Goal: Information Seeking & Learning: Learn about a topic

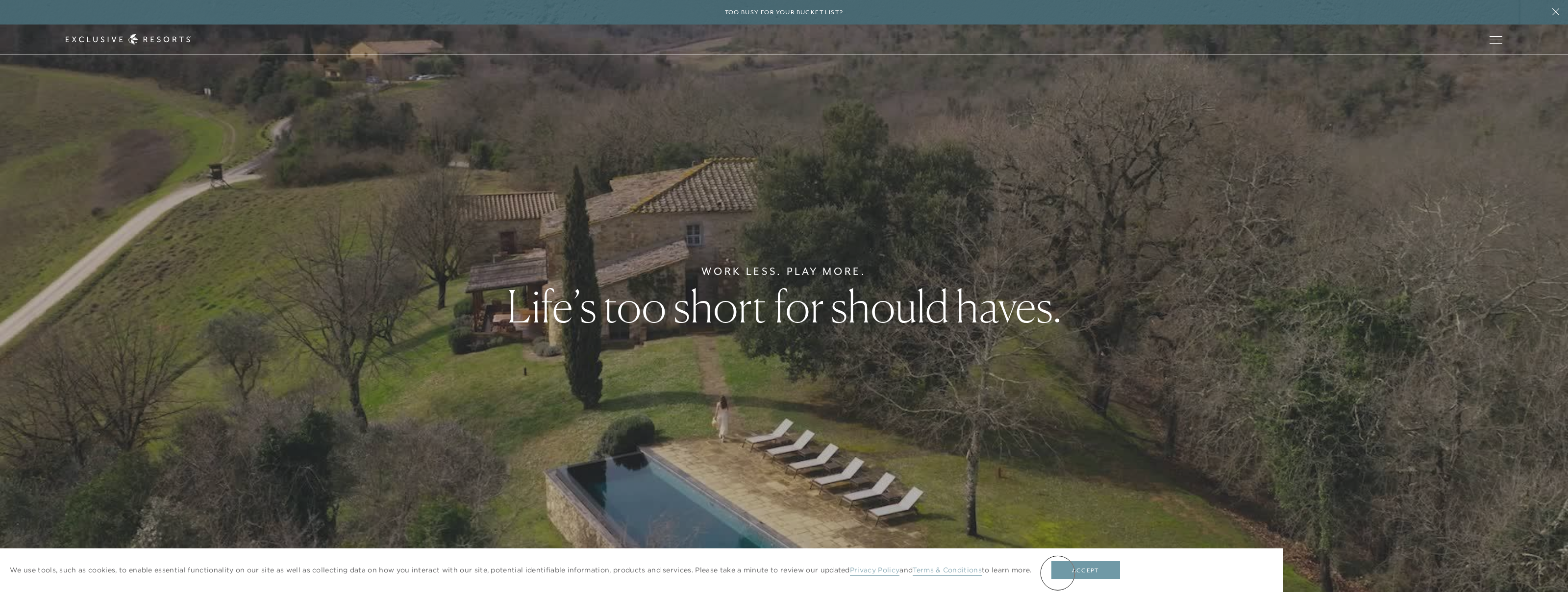
click at [1068, 572] on button "Accept" at bounding box center [1085, 571] width 68 height 19
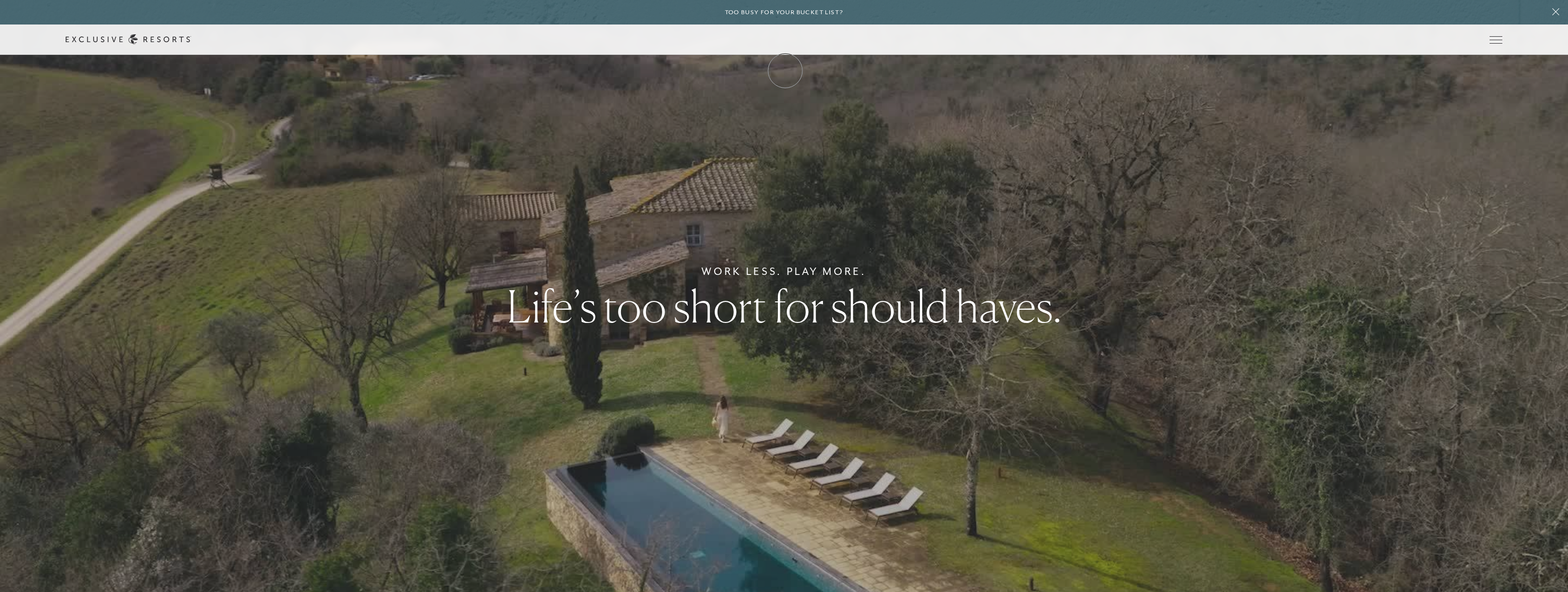
click at [0, 0] on link "Membership" at bounding box center [0, 0] width 0 height 0
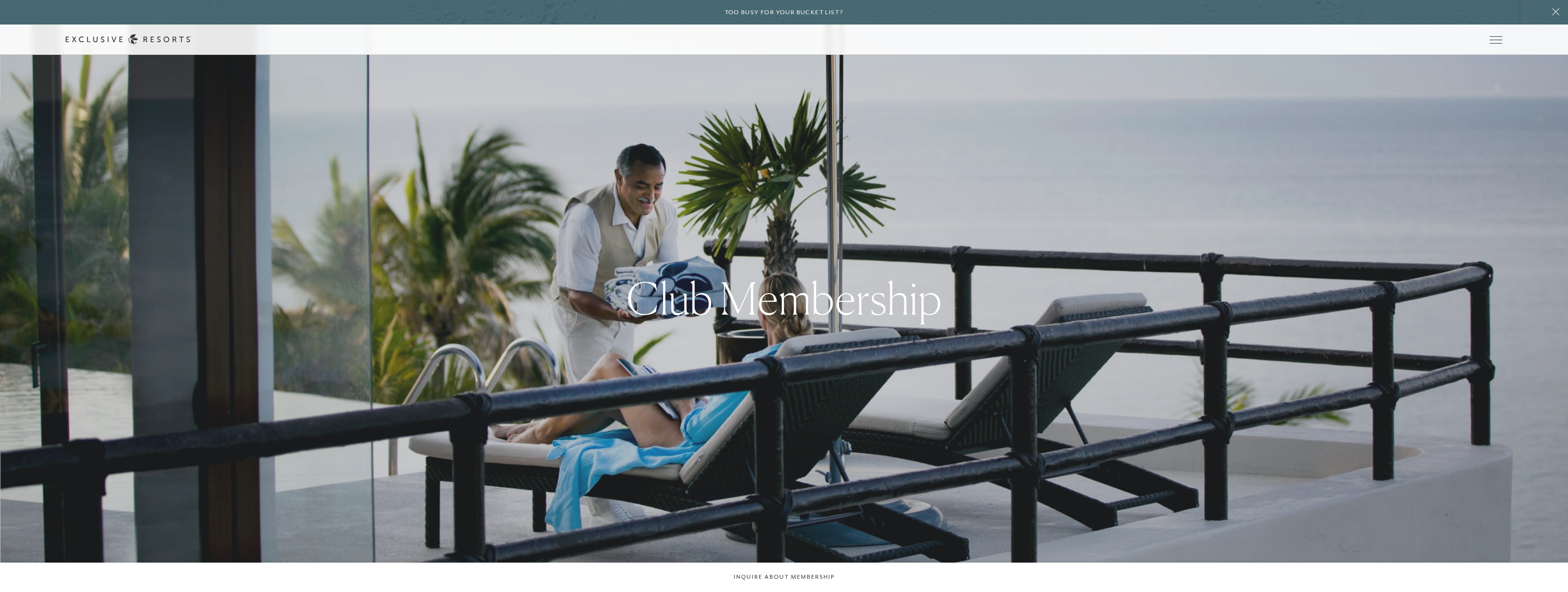
click at [0, 0] on link "Membership" at bounding box center [0, 0] width 0 height 0
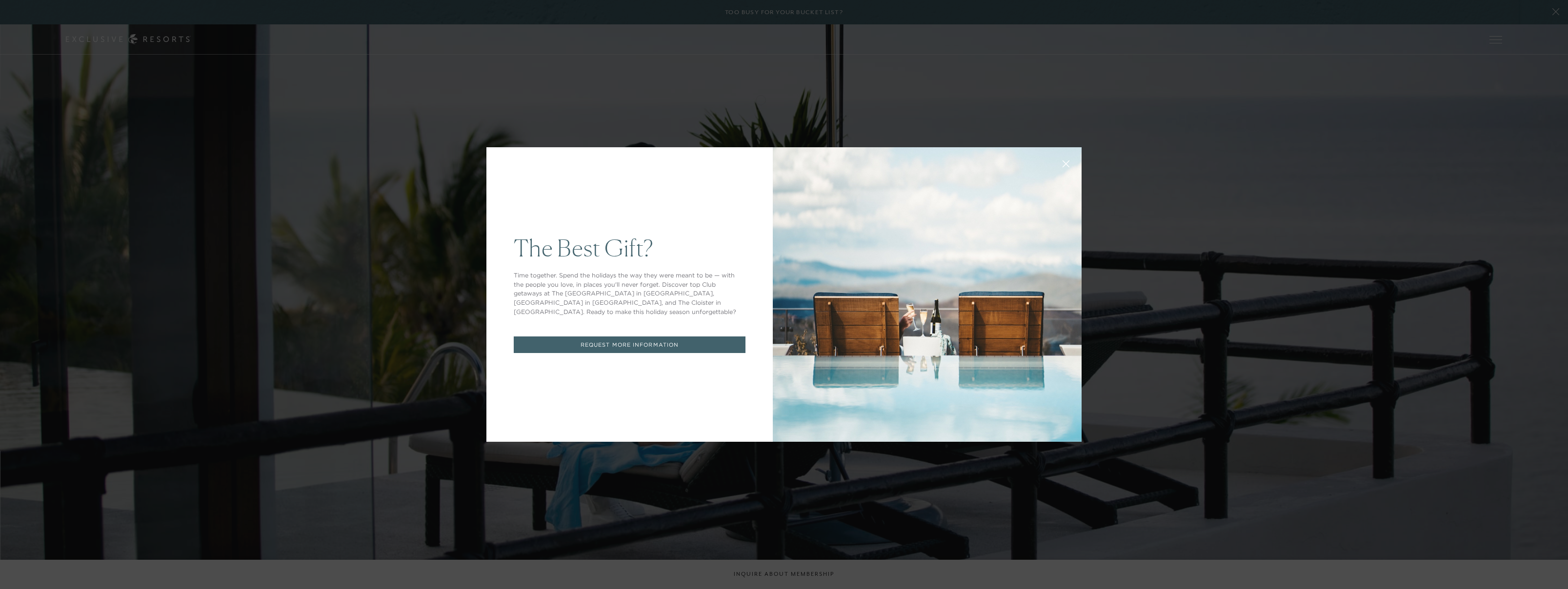
click at [780, 127] on div "The Best Gift? Time together. Spend the holidays the way they were meant to be …" at bounding box center [784, 294] width 1568 height 589
click at [775, 41] on div "The Best Gift? Time together. Spend the holidays the way they were meant to be …" at bounding box center [784, 294] width 1568 height 589
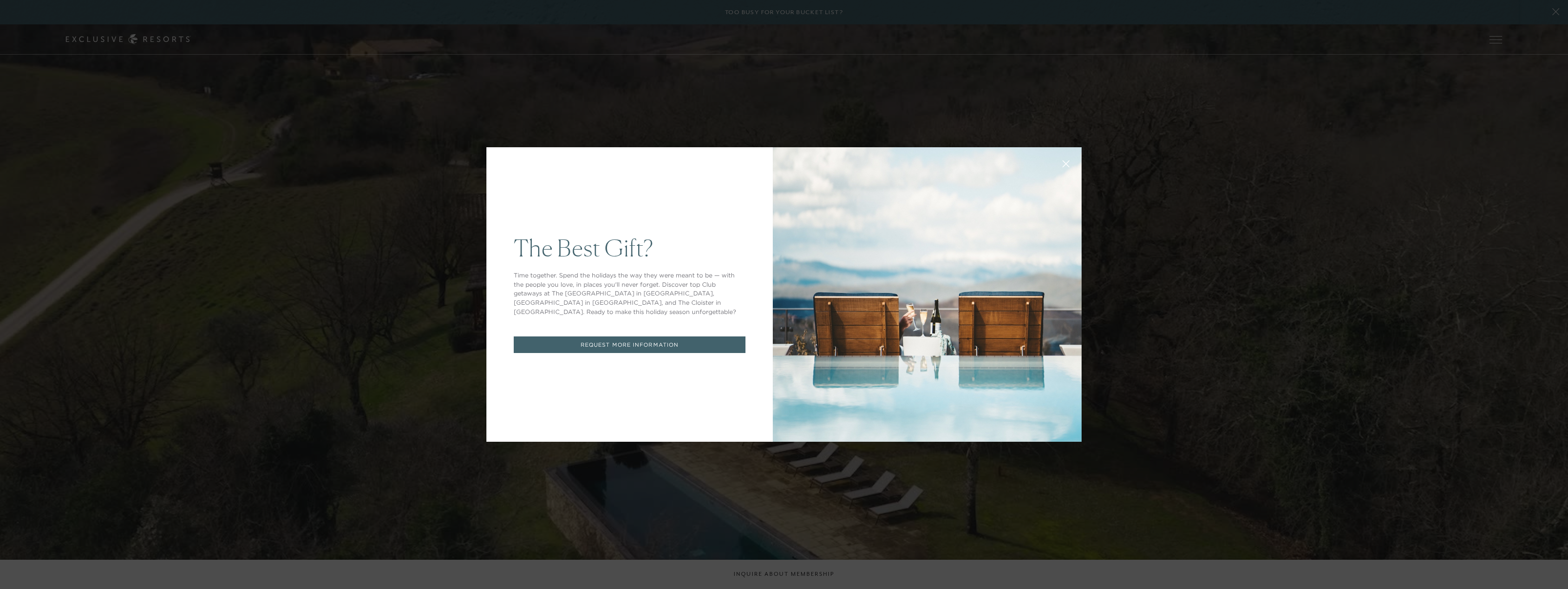
click at [787, 69] on div "The Best Gift? Time together. Spend the holidays the way they were meant to be …" at bounding box center [784, 294] width 1568 height 589
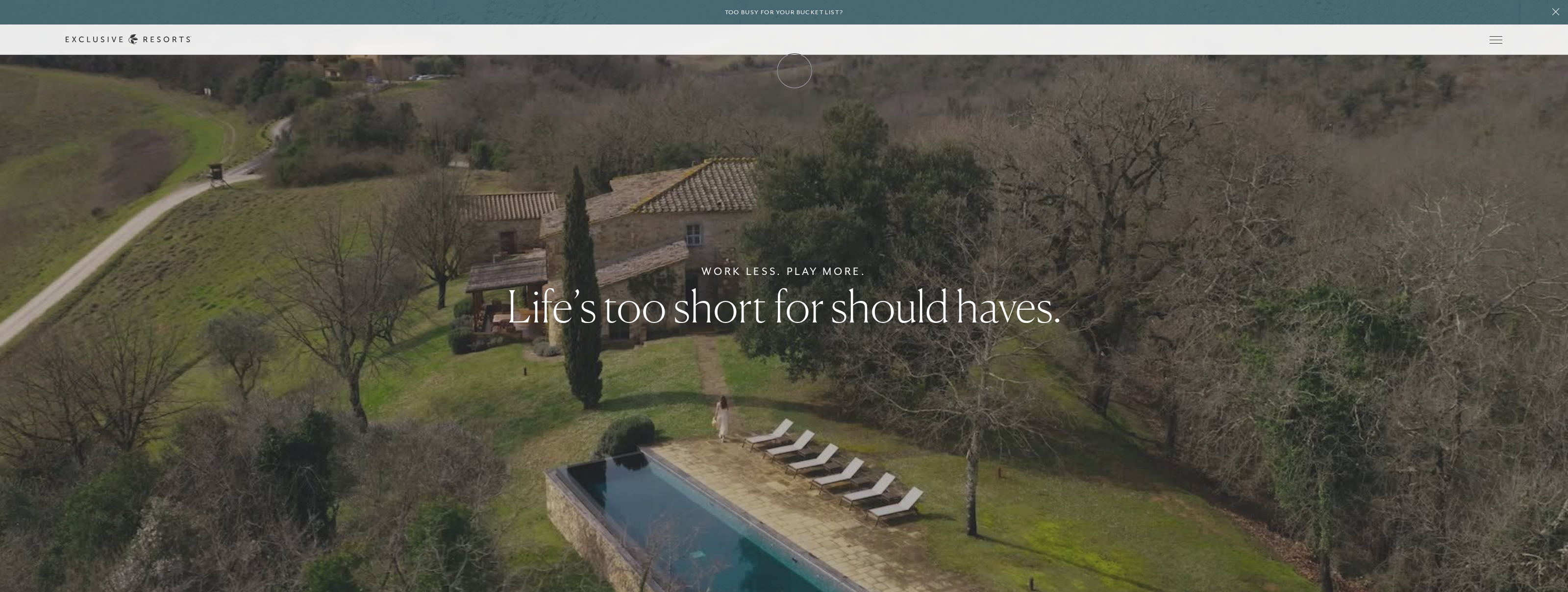
click at [0, 0] on link "Membership" at bounding box center [0, 0] width 0 height 0
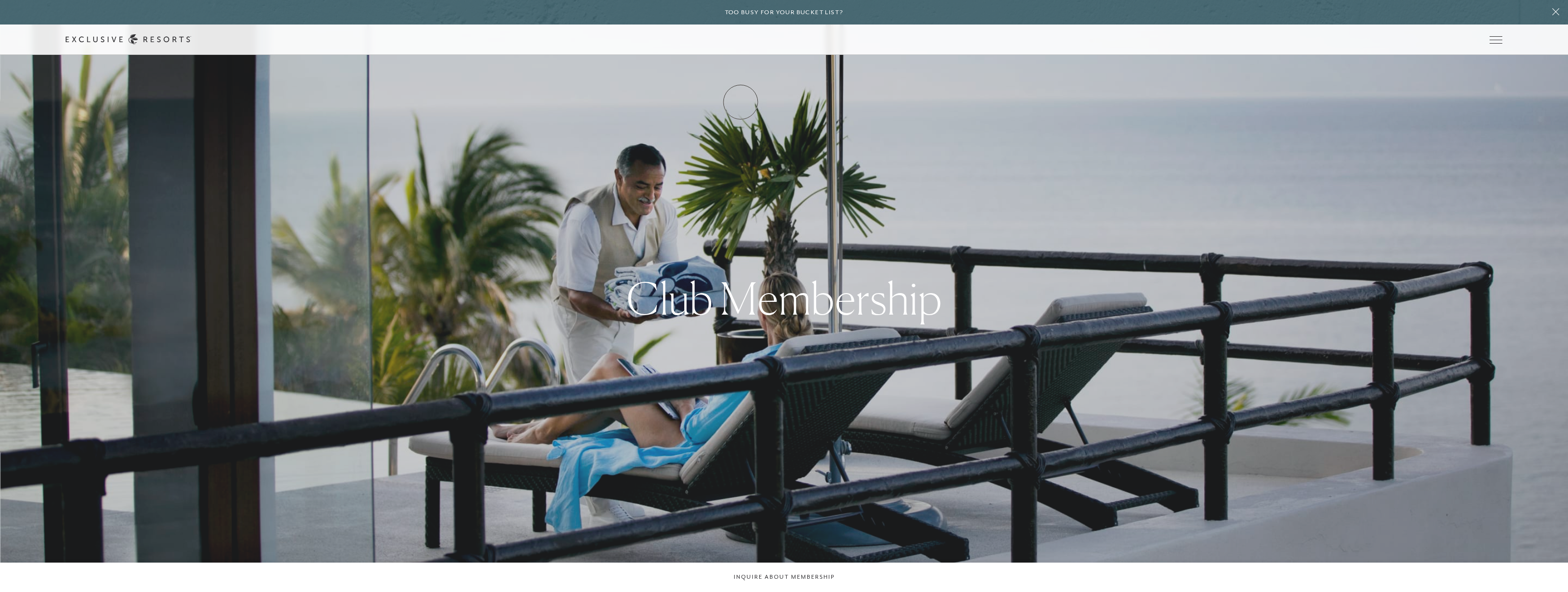
click at [0, 0] on link "How it works" at bounding box center [0, 0] width 0 height 0
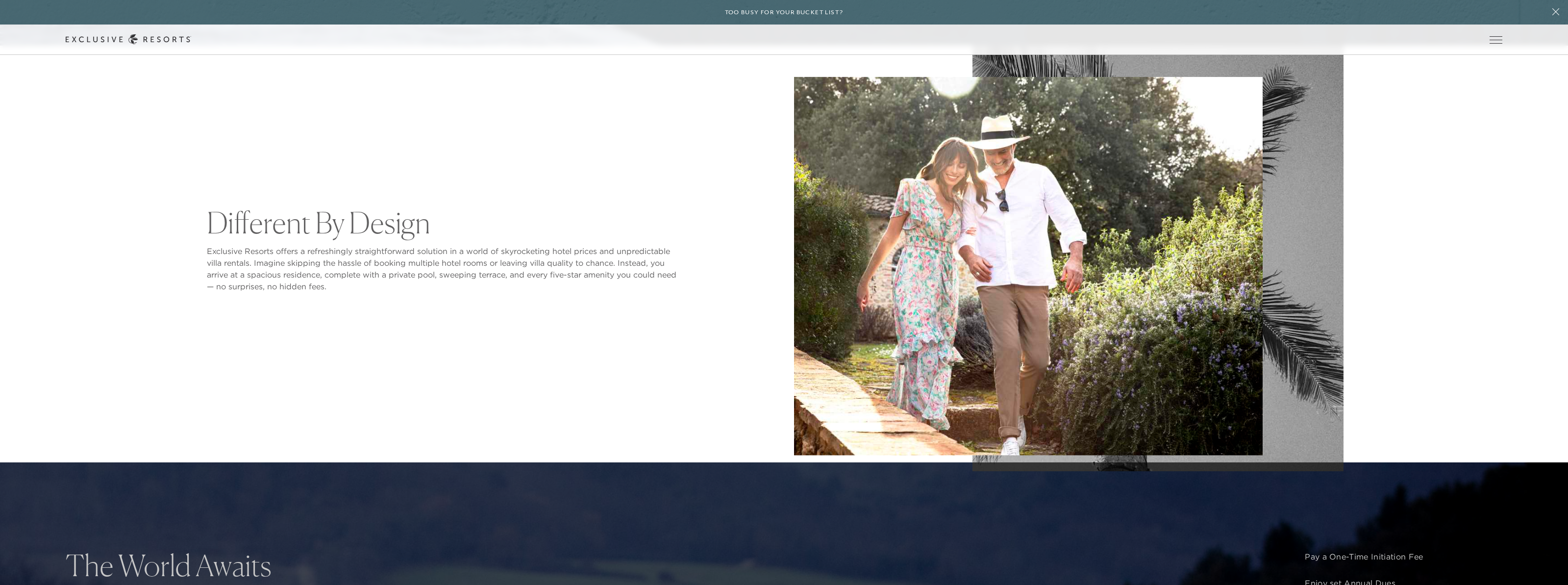
scroll to position [392, 0]
